Goal: Complete application form

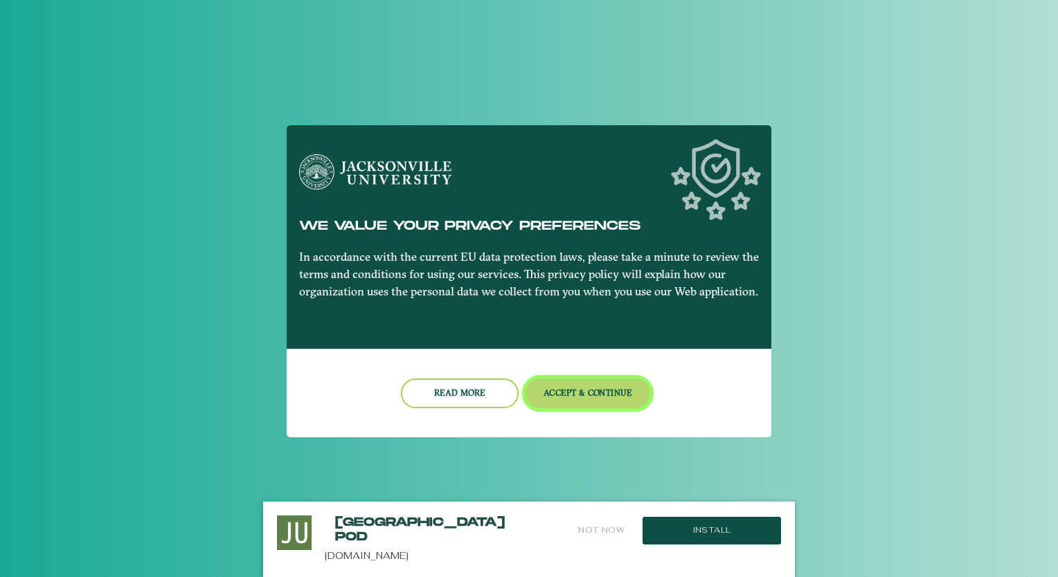
click at [568, 394] on button "Accept & Continue" at bounding box center [587, 394] width 125 height 30
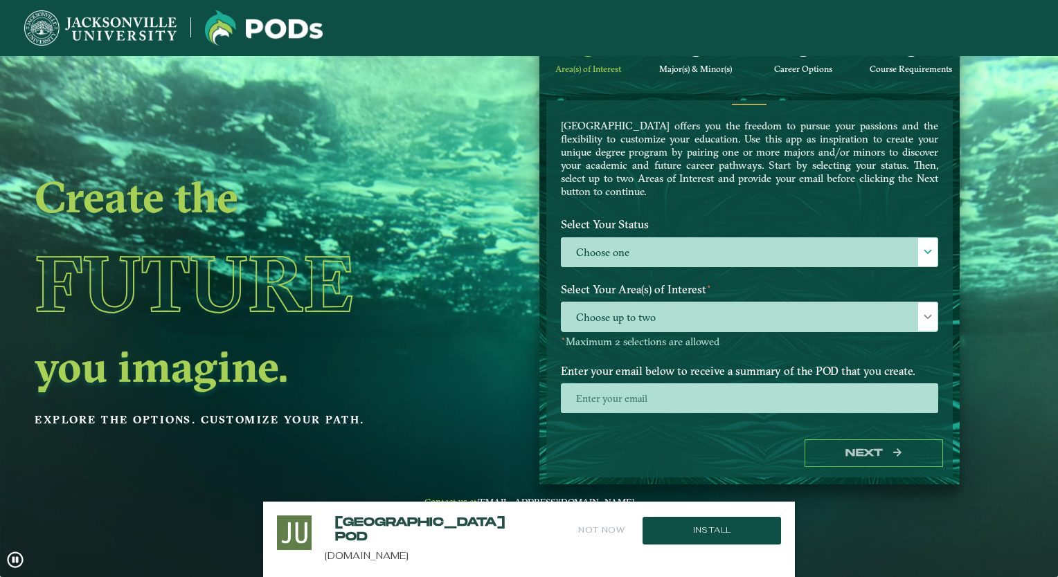
scroll to position [47, 0]
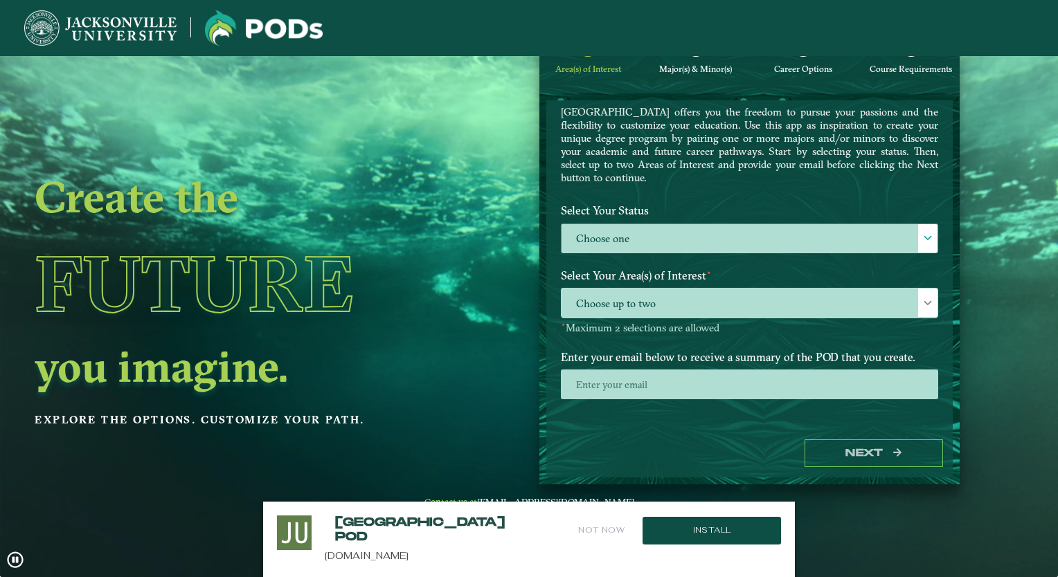
click at [662, 233] on label "Choose one" at bounding box center [749, 239] width 376 height 30
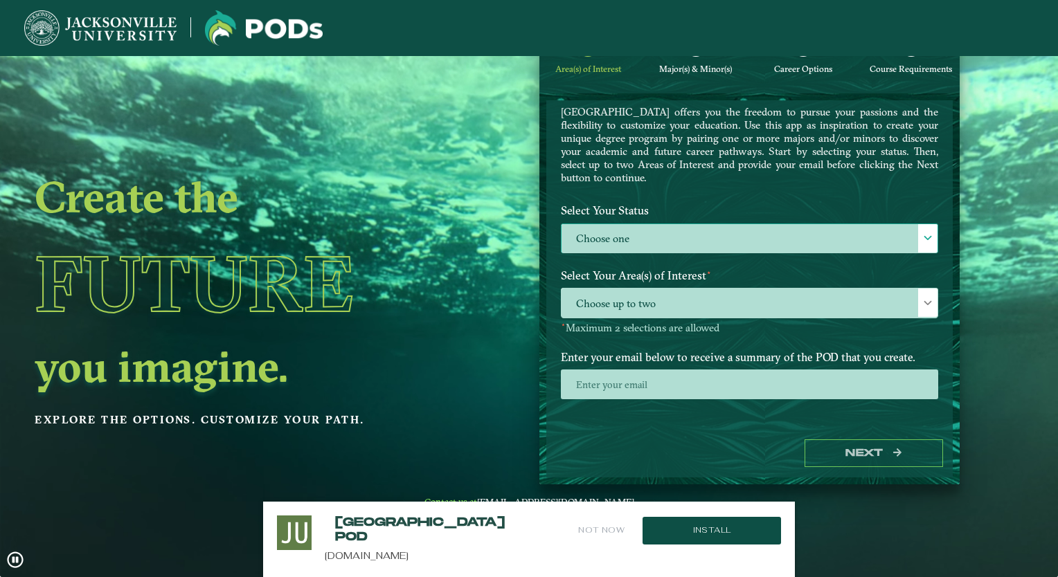
scroll to position [7, 60]
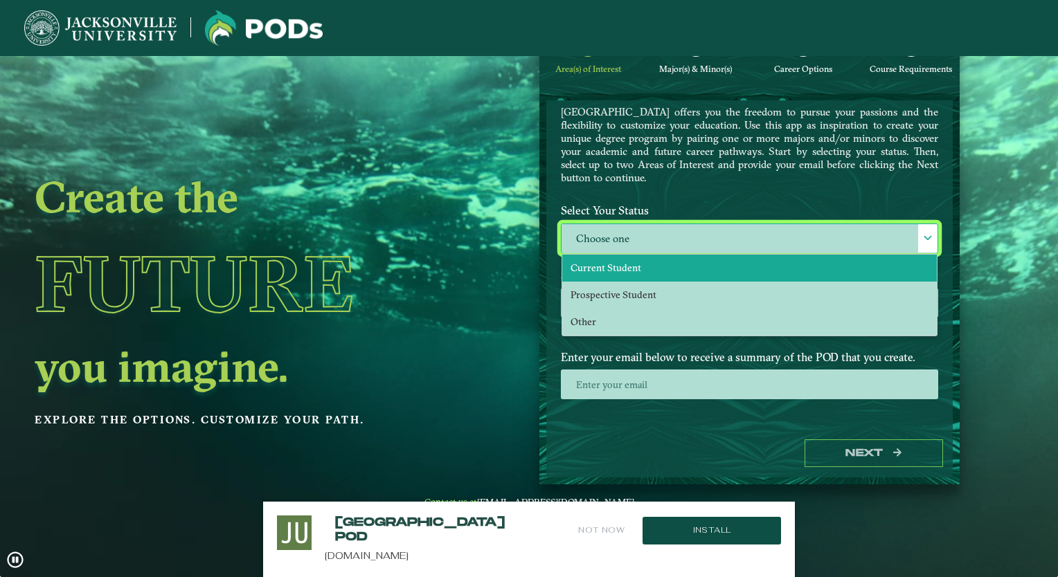
click at [643, 262] on li "Current Student" at bounding box center [749, 268] width 374 height 27
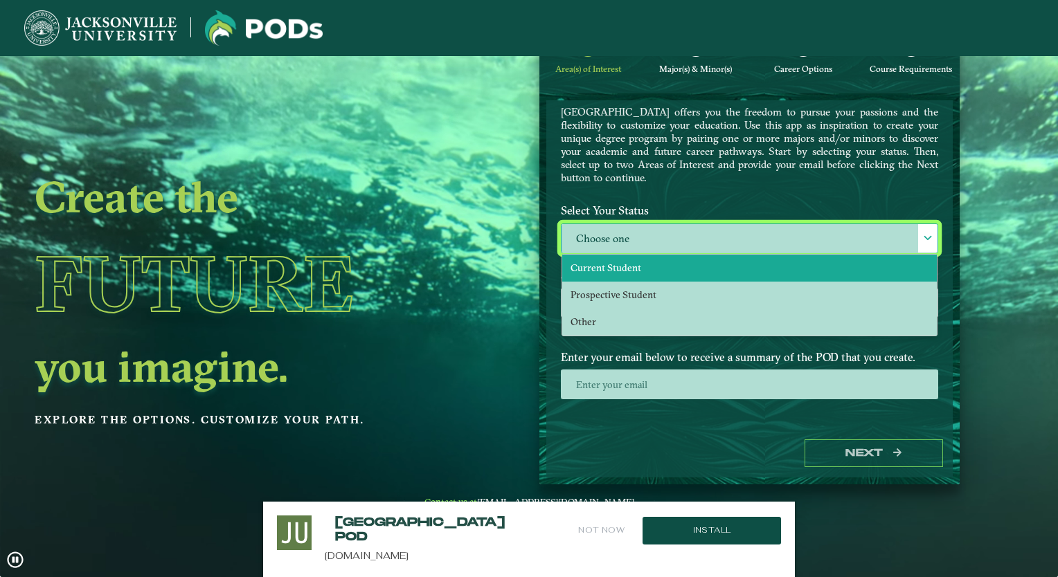
select select "[object Object]"
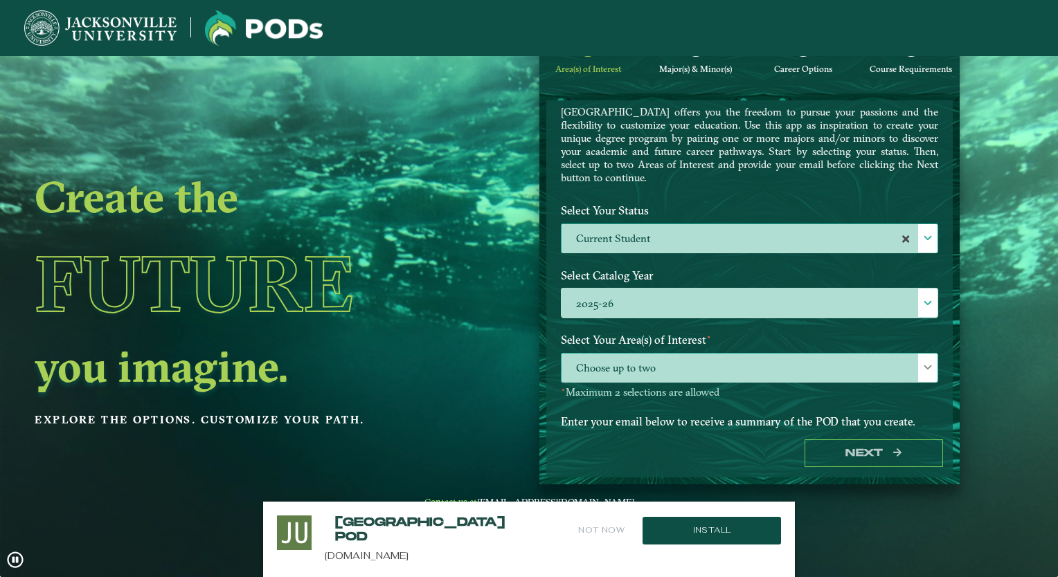
click at [662, 367] on span "Choose up to two" at bounding box center [749, 369] width 376 height 30
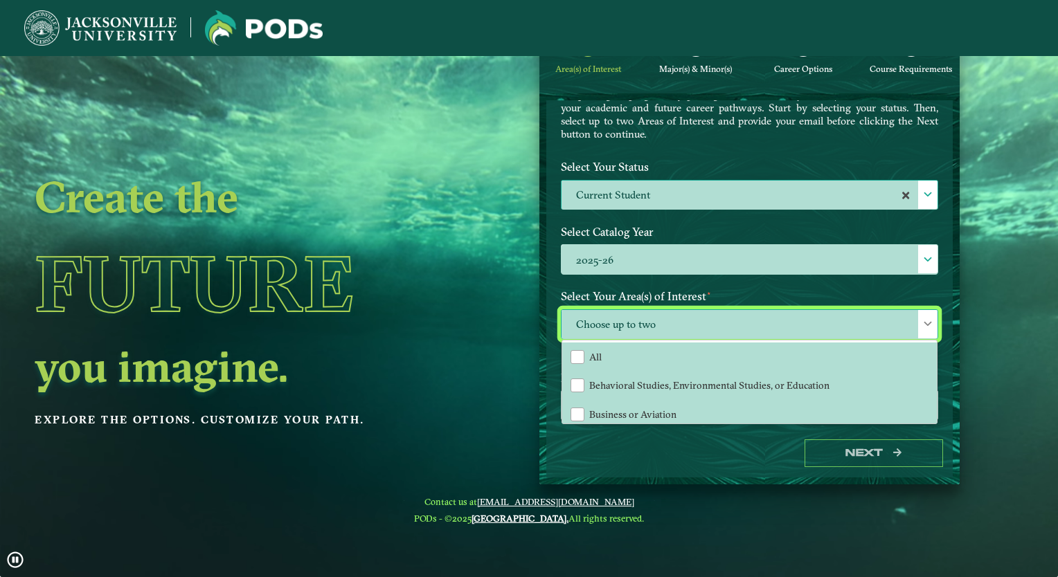
scroll to position [91, 0]
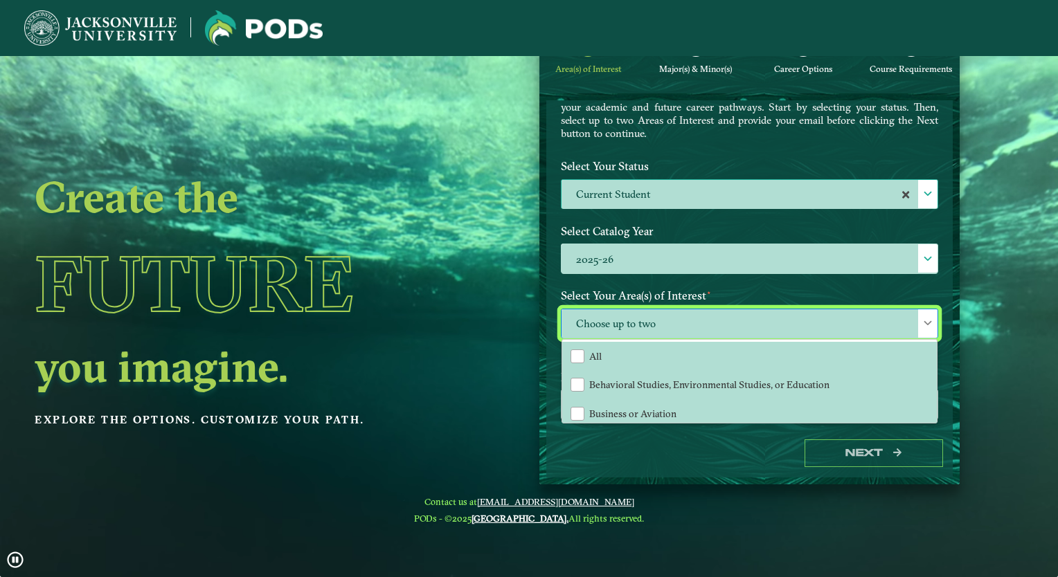
click at [661, 450] on div "Next" at bounding box center [749, 454] width 406 height 48
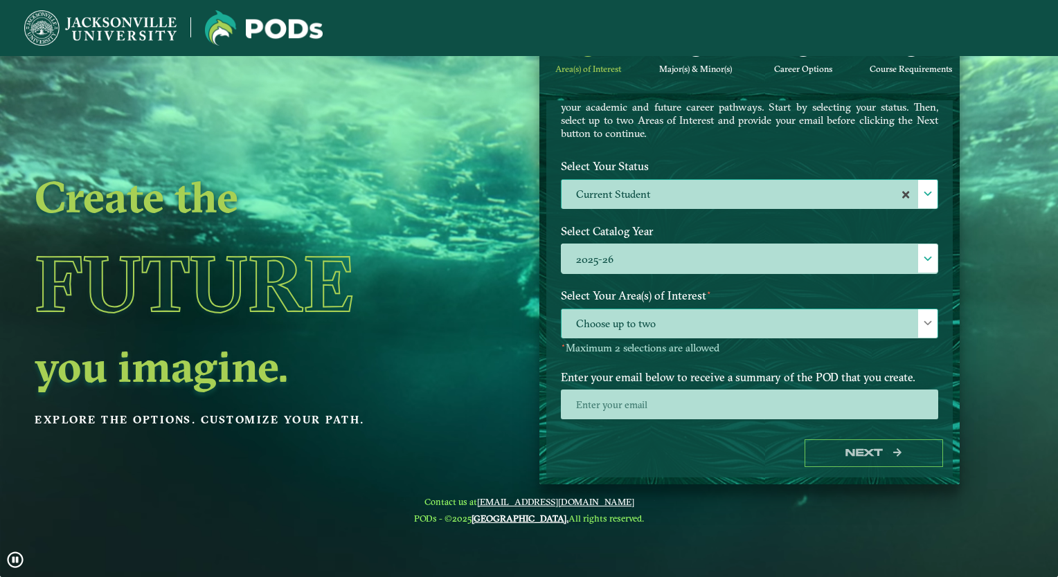
click at [671, 314] on span "Choose up to two" at bounding box center [749, 324] width 376 height 30
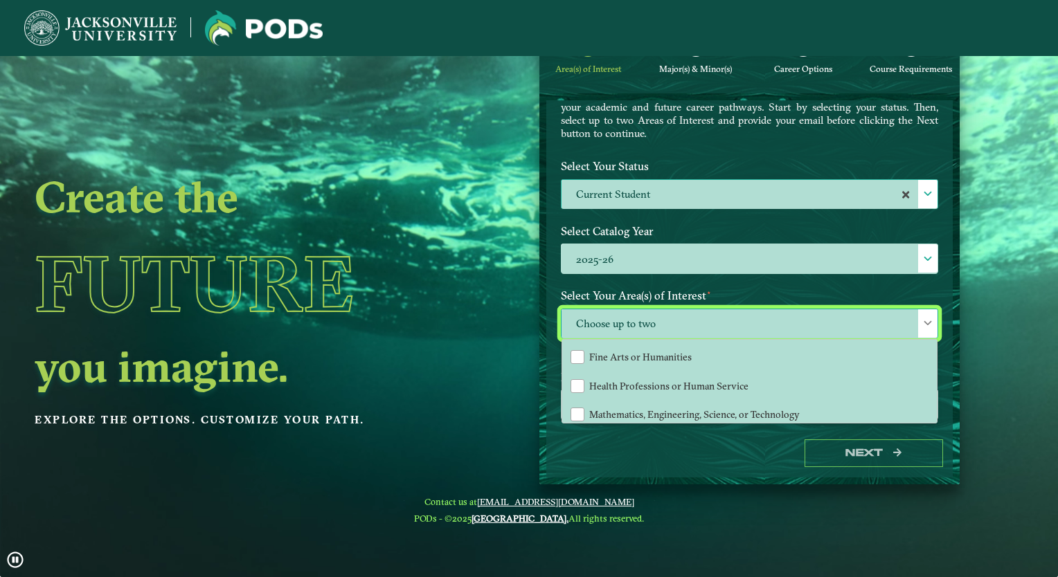
scroll to position [92, 0]
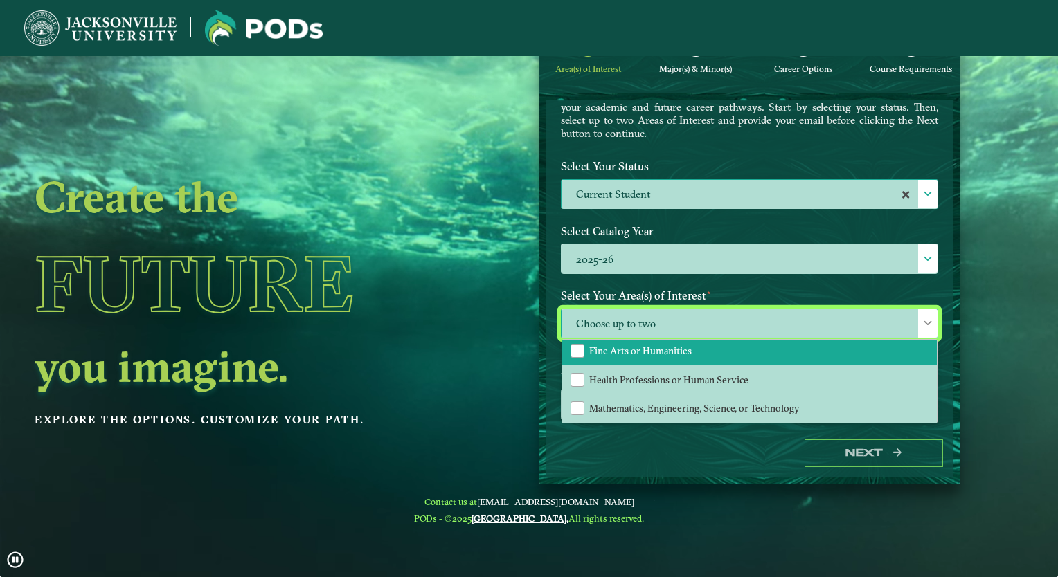
click at [666, 347] on span "Fine Arts or Humanities" at bounding box center [640, 351] width 102 height 12
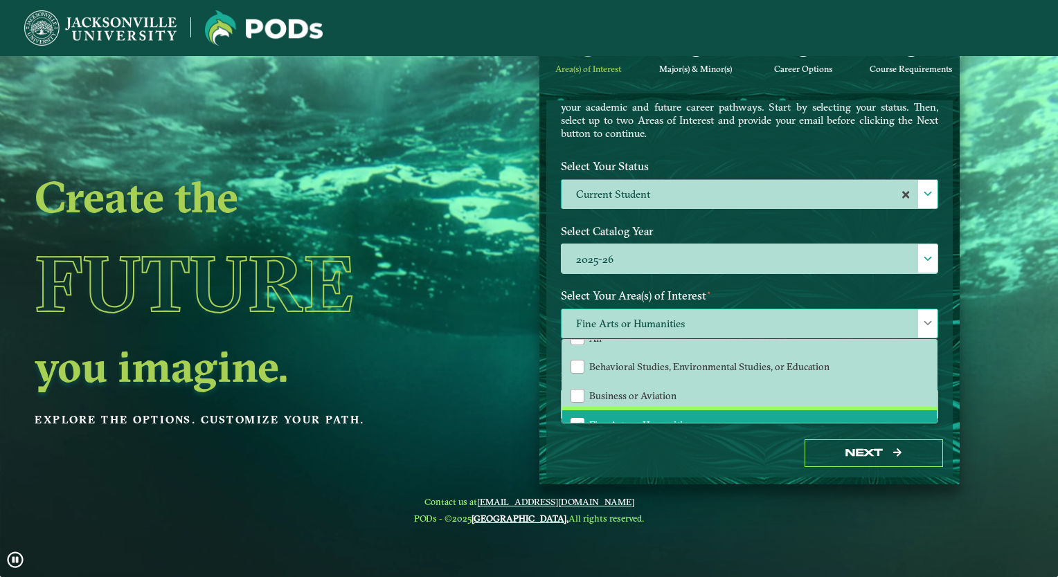
scroll to position [21, 0]
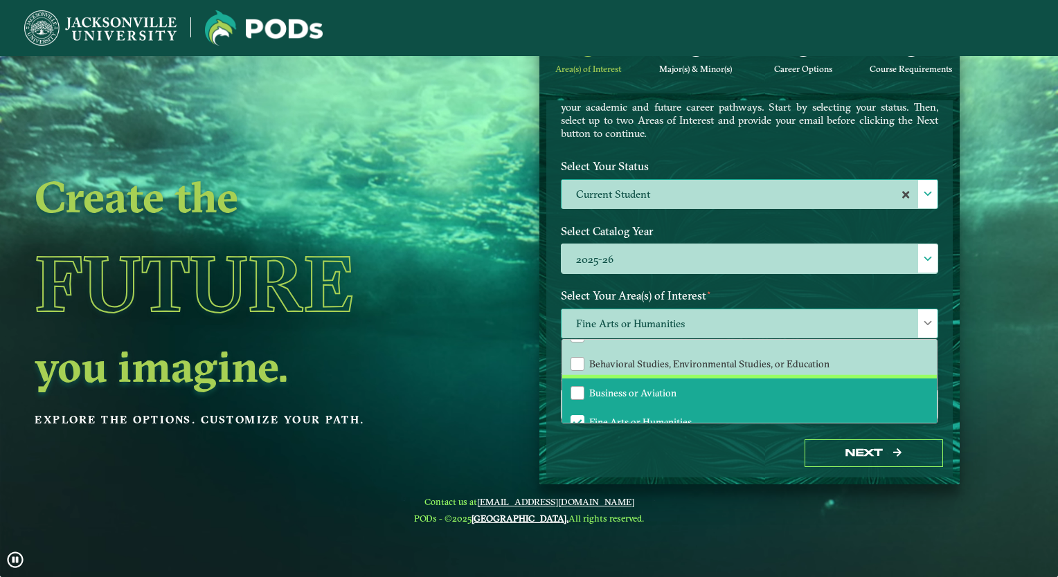
click at [673, 391] on li "Business or Aviation" at bounding box center [749, 393] width 374 height 29
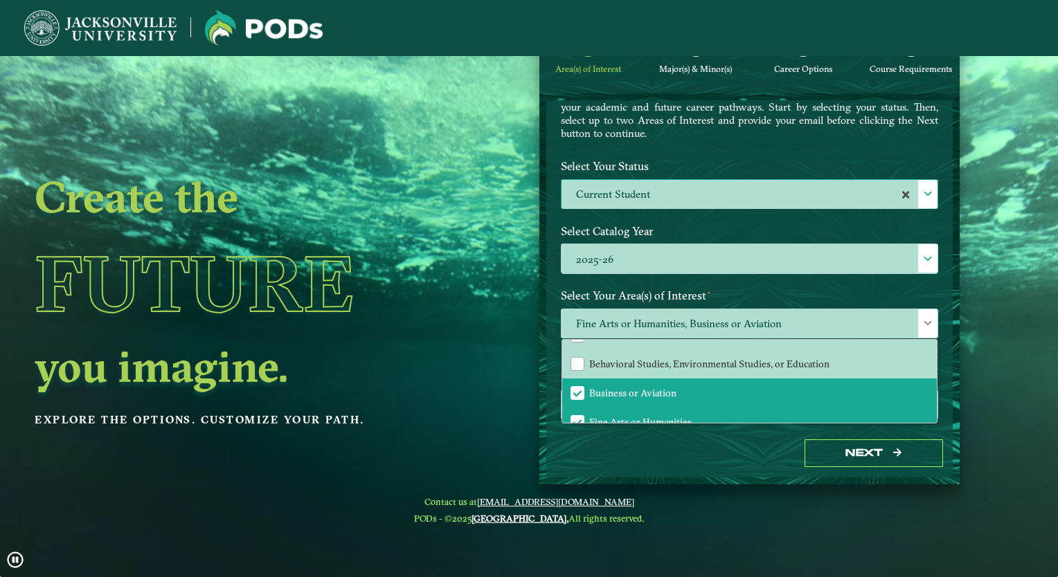
click at [691, 484] on nav "Contact us at [EMAIL_ADDRESS][DOMAIN_NAME] PODs - ©2025 [GEOGRAPHIC_DATA]. All …" at bounding box center [529, 510] width 1058 height 52
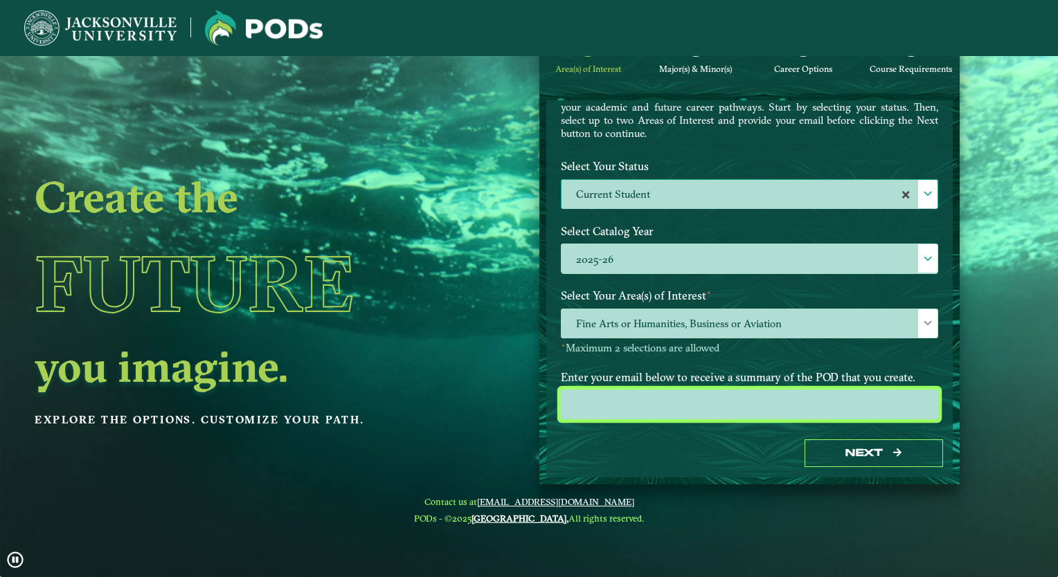
click at [715, 405] on input "email" at bounding box center [749, 405] width 377 height 30
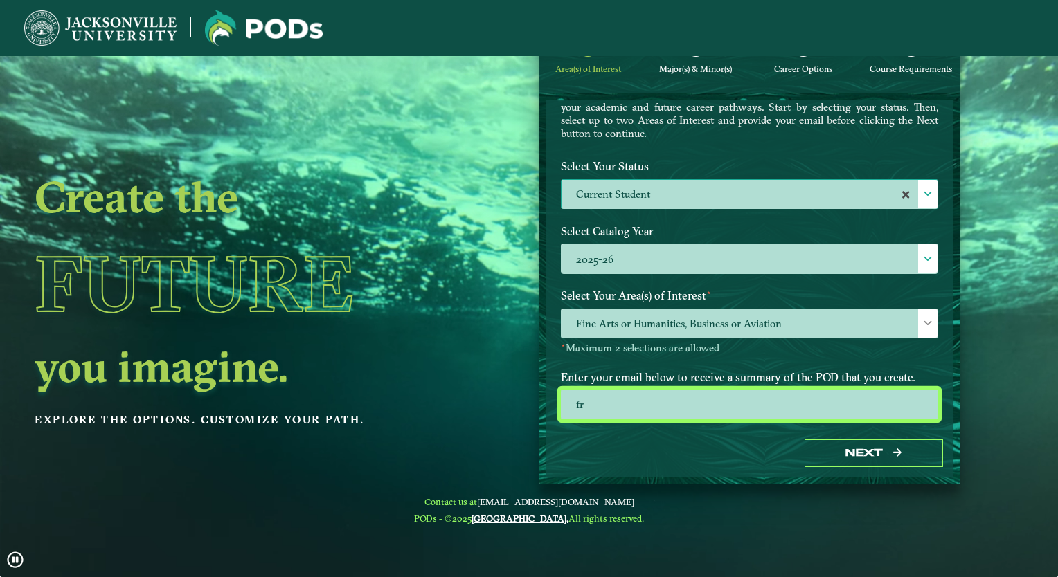
type input "[EMAIL_ADDRESS][DOMAIN_NAME]"
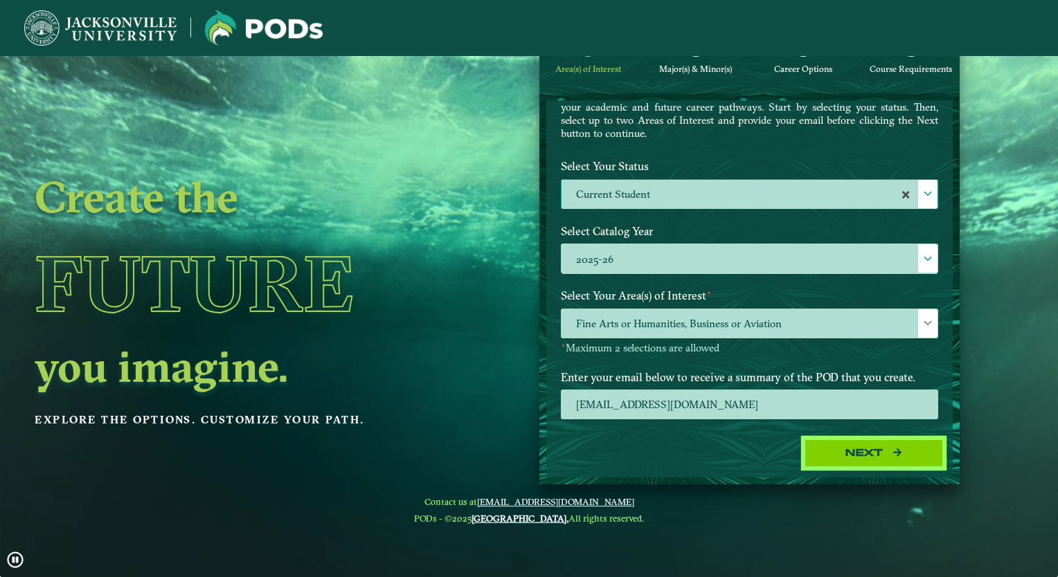
click at [838, 459] on button "Next" at bounding box center [873, 453] width 138 height 28
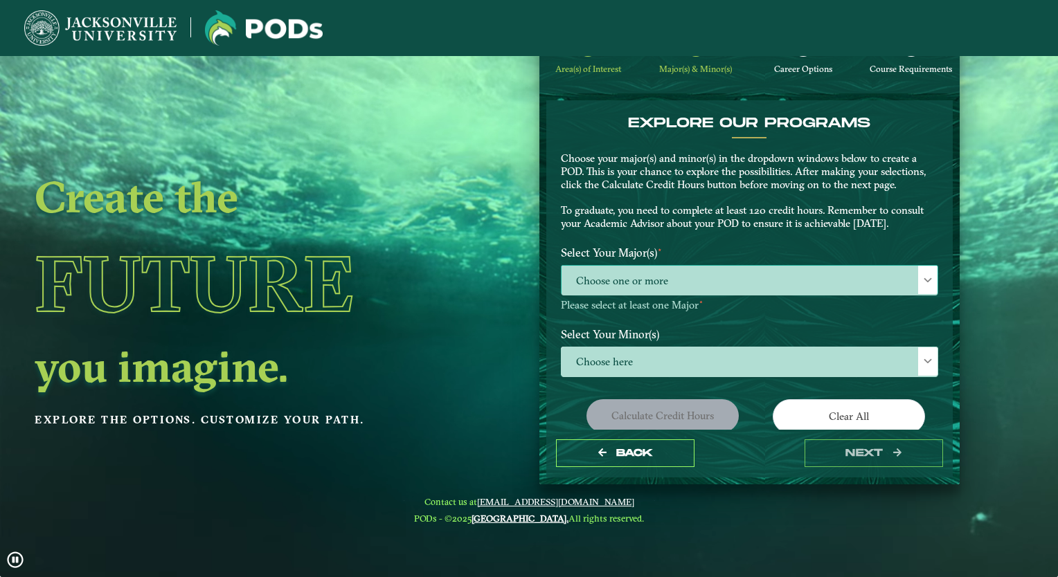
click at [687, 286] on span "Choose one or more" at bounding box center [749, 281] width 376 height 30
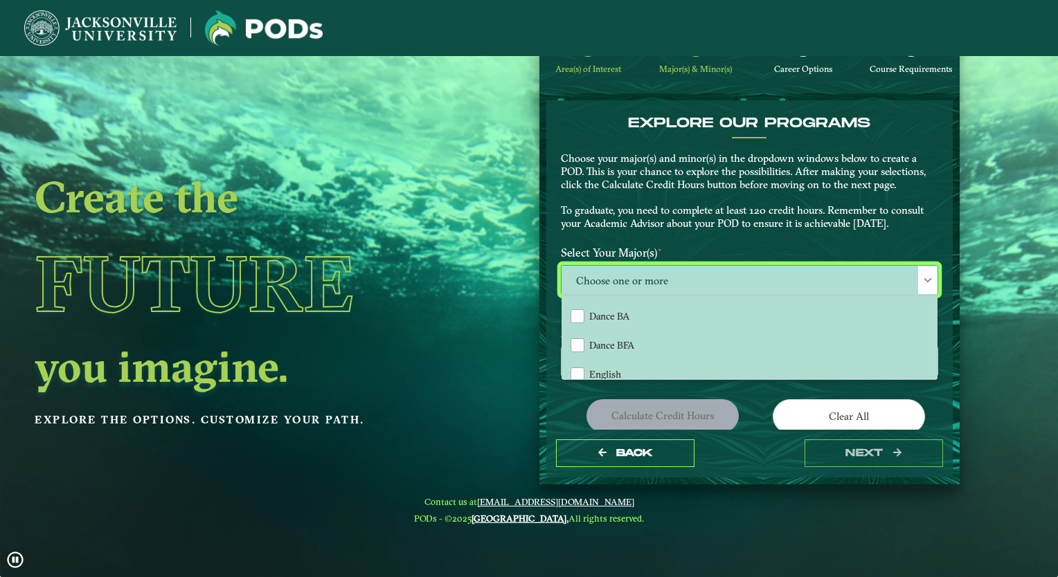
scroll to position [285, 0]
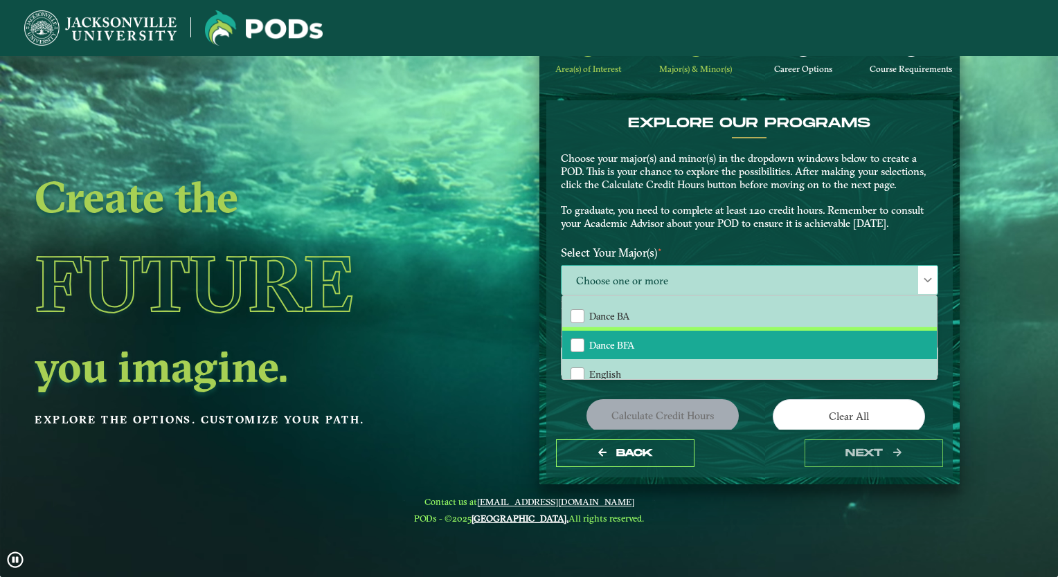
click at [647, 336] on li "Dance BFA" at bounding box center [749, 345] width 374 height 29
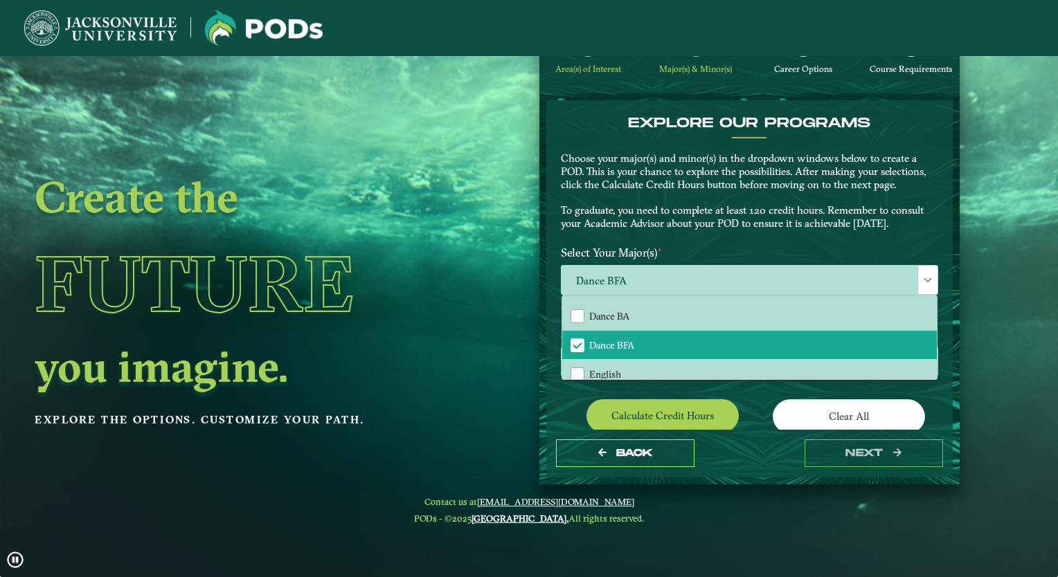
click at [578, 409] on div "Calculate credit hours" at bounding box center [649, 418] width 199 height 39
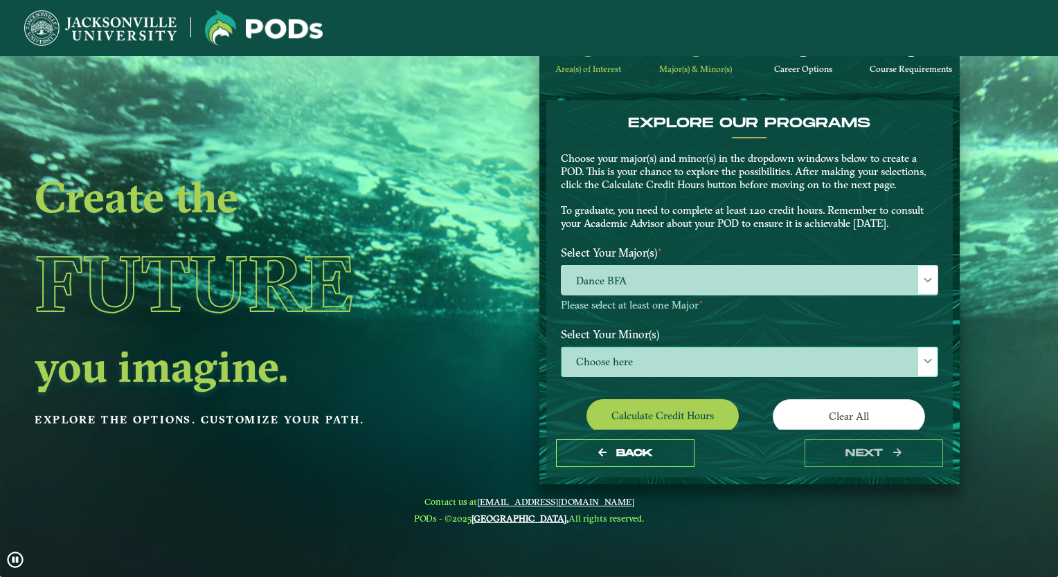
click at [647, 356] on span "Choose here" at bounding box center [749, 362] width 376 height 30
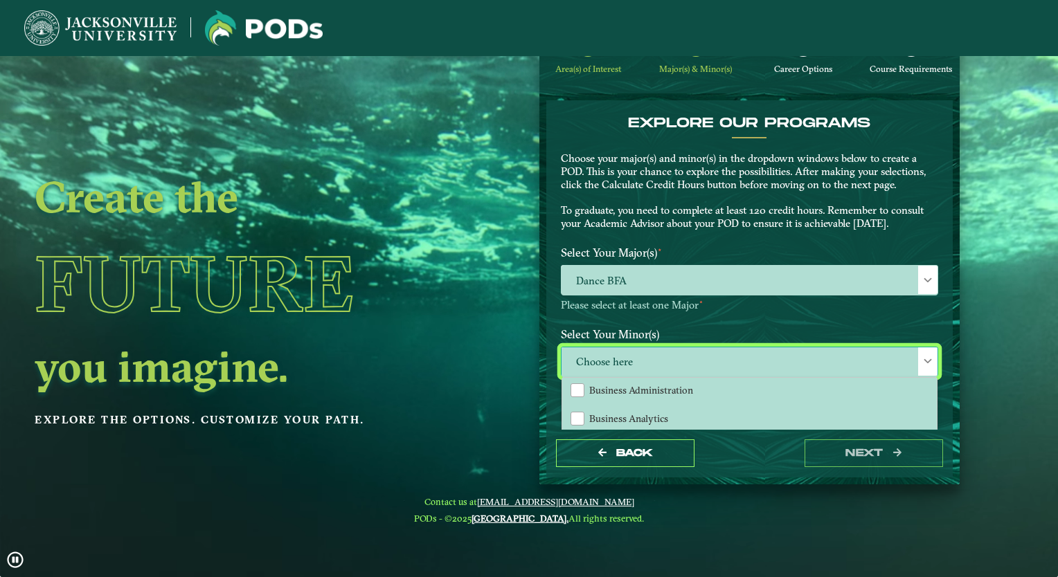
scroll to position [235, 0]
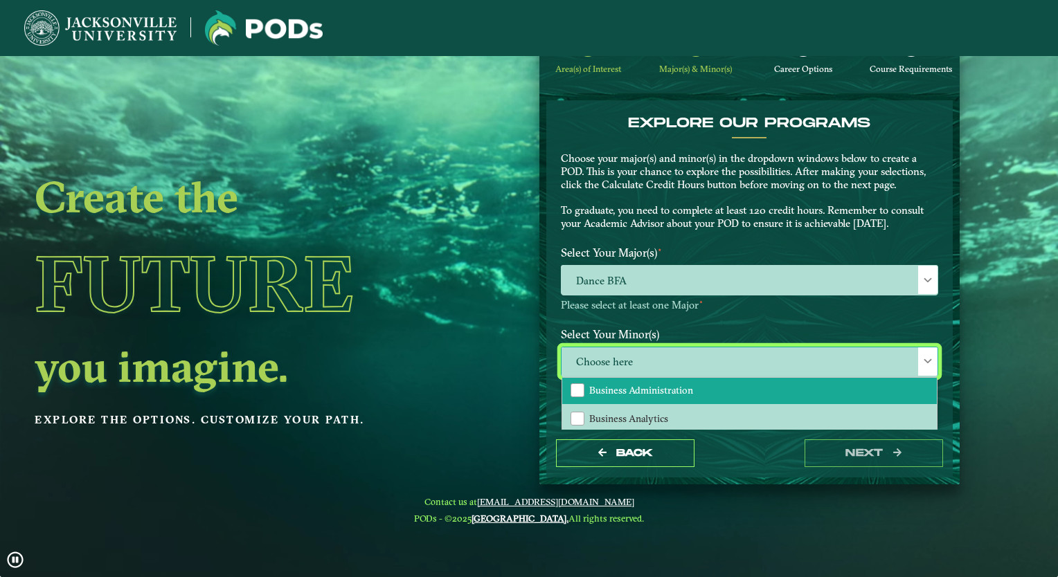
click at [675, 385] on span "Business Administration" at bounding box center [641, 390] width 104 height 12
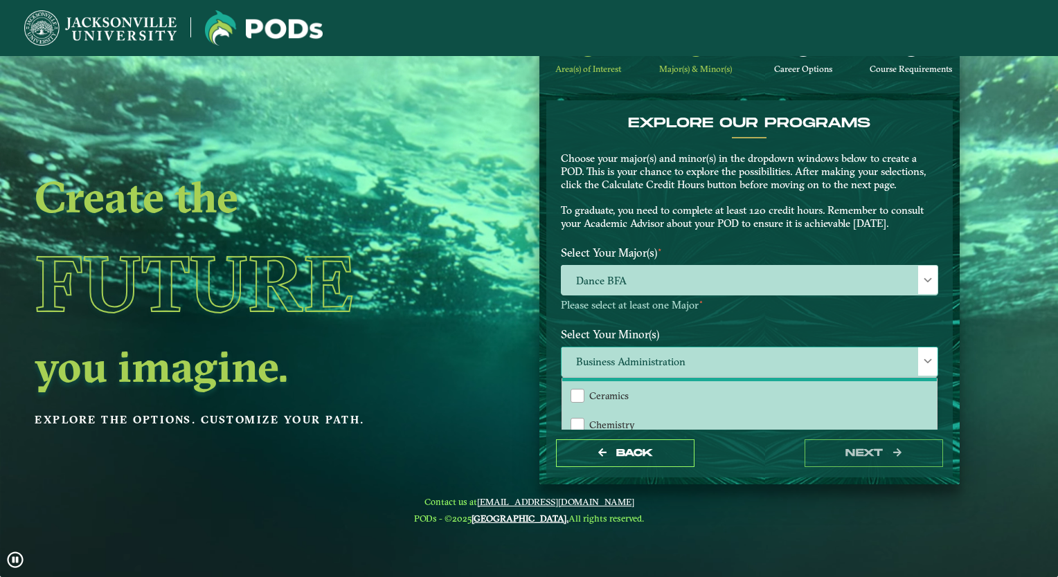
scroll to position [288, 0]
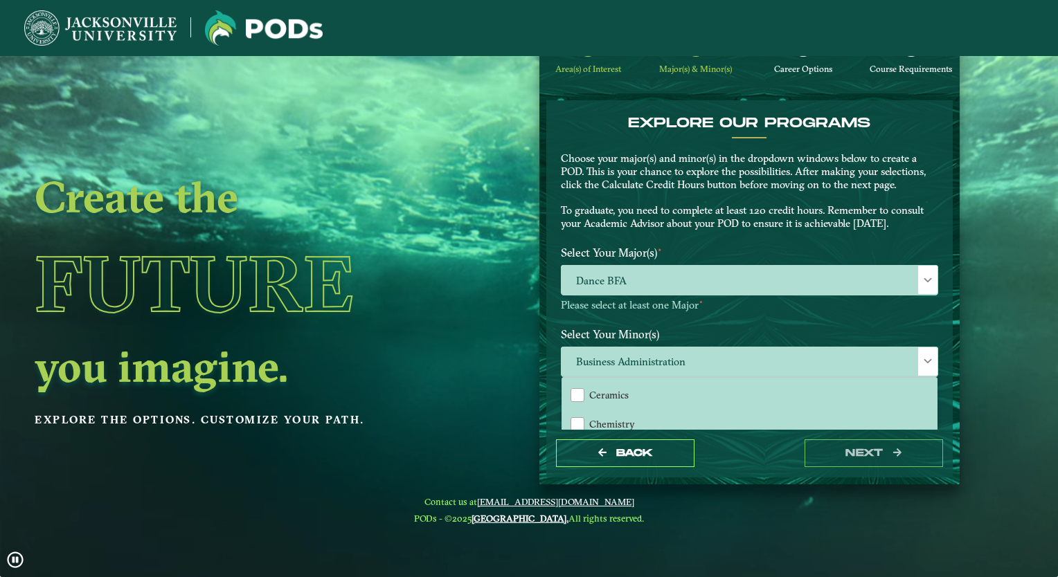
click at [550, 408] on div "Calculate credit hours" at bounding box center [649, 418] width 199 height 39
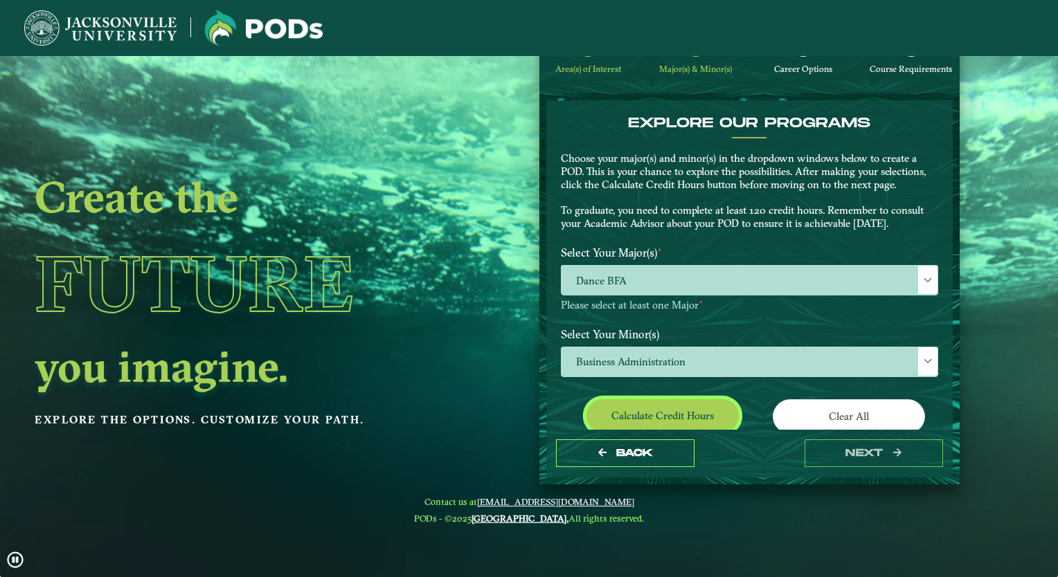
click at [656, 408] on button "Calculate credit hours" at bounding box center [662, 415] width 152 height 33
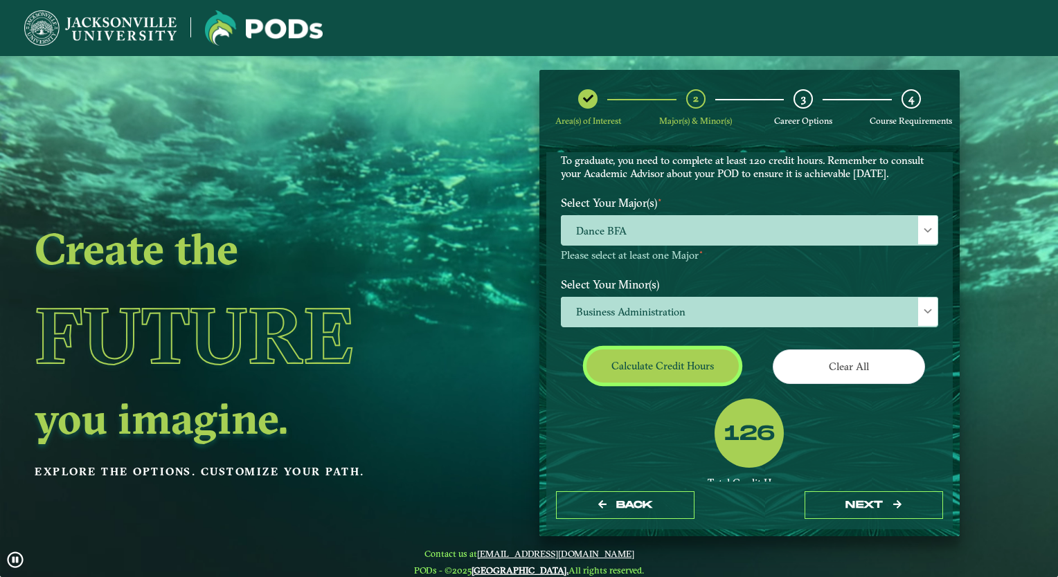
scroll to position [102, 0]
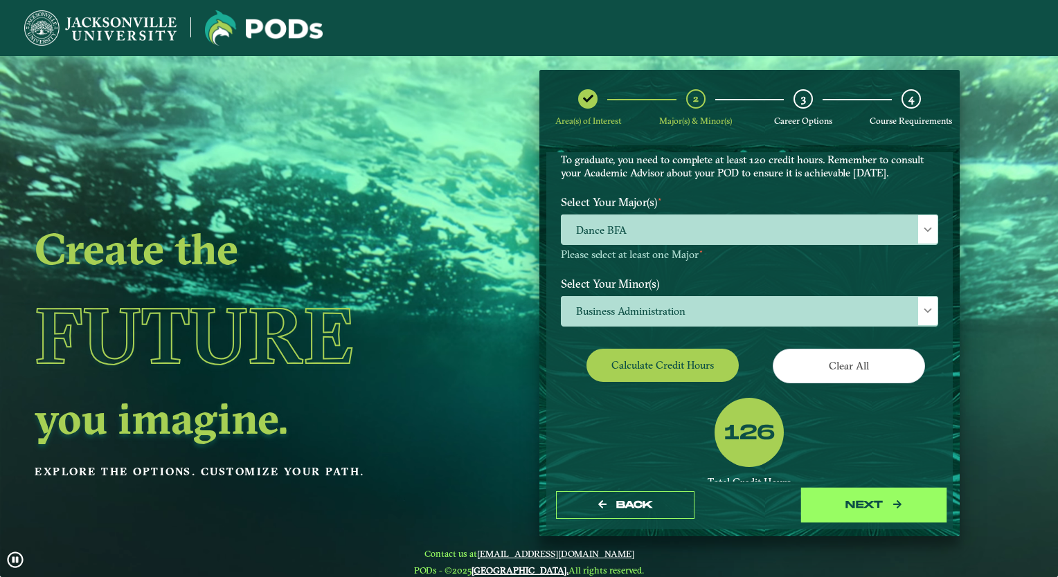
click at [858, 507] on button "next" at bounding box center [873, 505] width 138 height 28
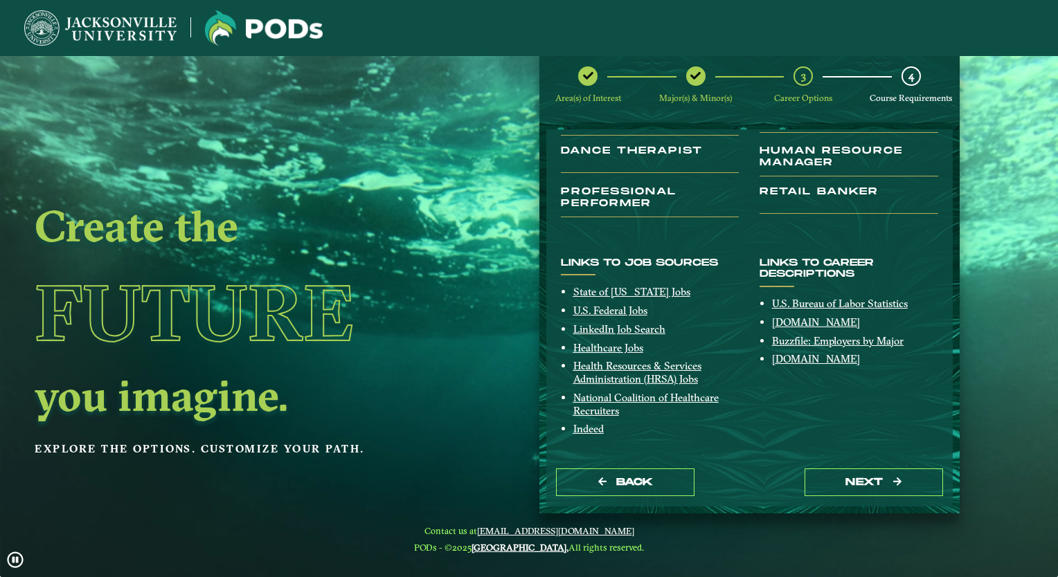
scroll to position [0, 0]
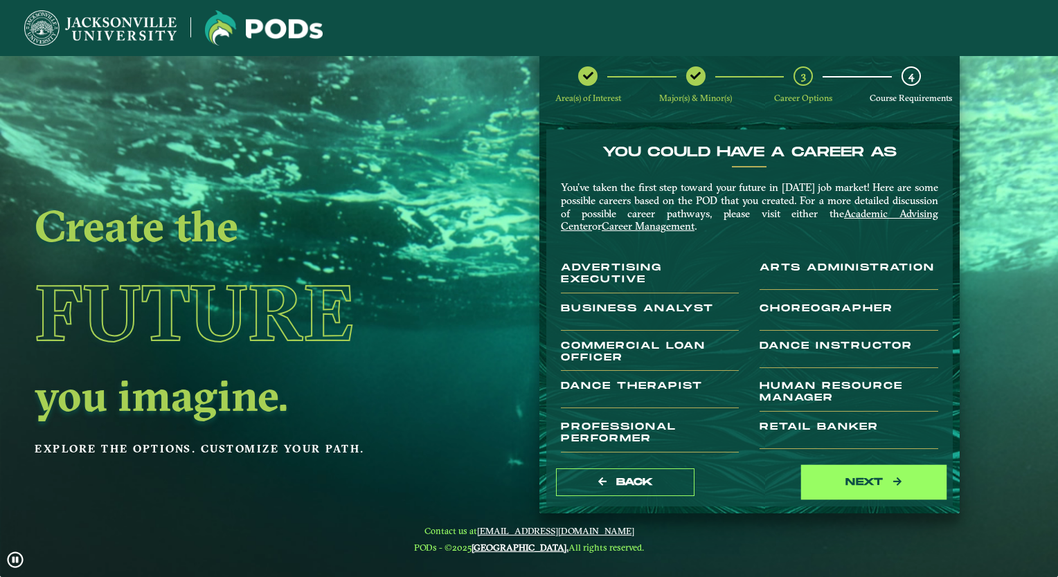
click at [847, 484] on button "next" at bounding box center [873, 483] width 138 height 28
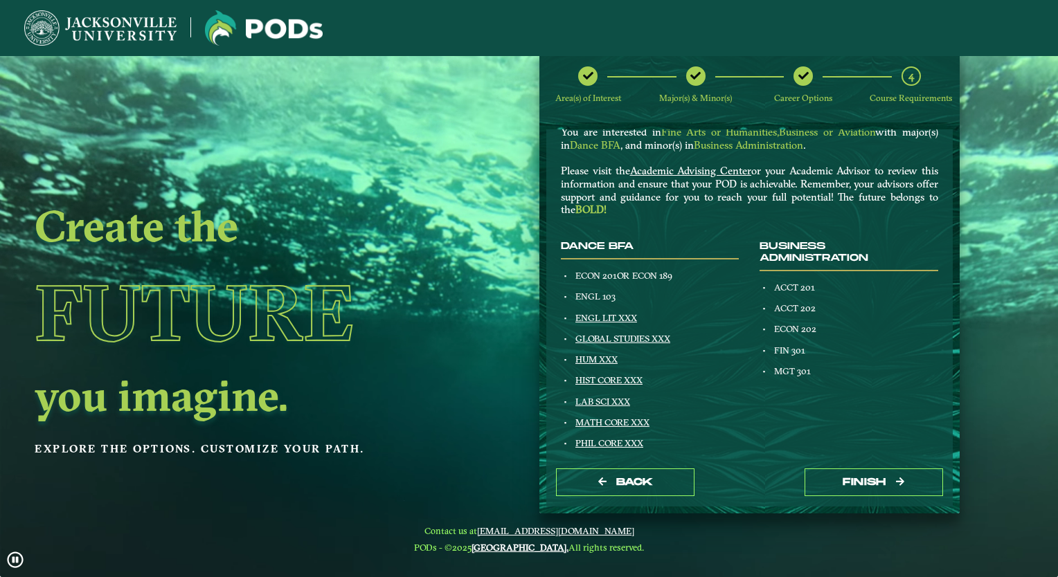
scroll to position [89, 0]
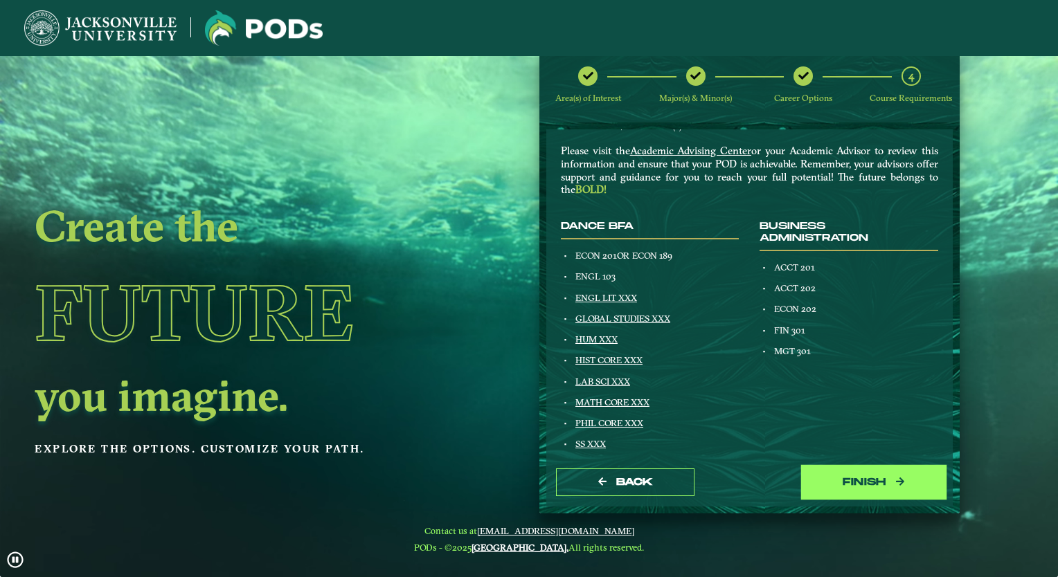
click at [873, 484] on button "Finish" at bounding box center [873, 483] width 138 height 28
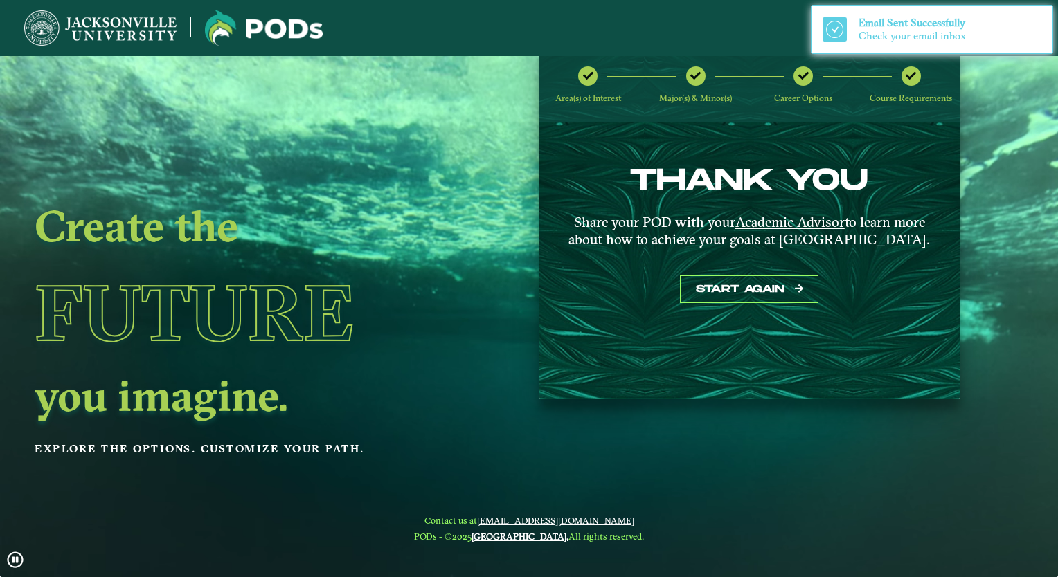
click at [875, 33] on div "Check your email inbox" at bounding box center [912, 36] width 109 height 13
